Goal: Information Seeking & Learning: Stay updated

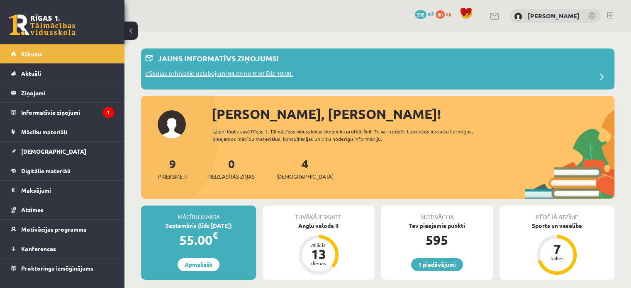
click at [236, 73] on p "eSkolas tehniskie uzlabojumi 04.09 no 8:30 līdz 10:00." at bounding box center [219, 75] width 148 height 12
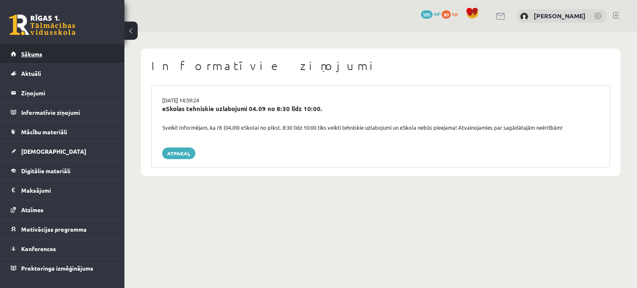
click at [43, 51] on link "Sākums" at bounding box center [62, 53] width 103 height 19
